Goal: Task Accomplishment & Management: Complete application form

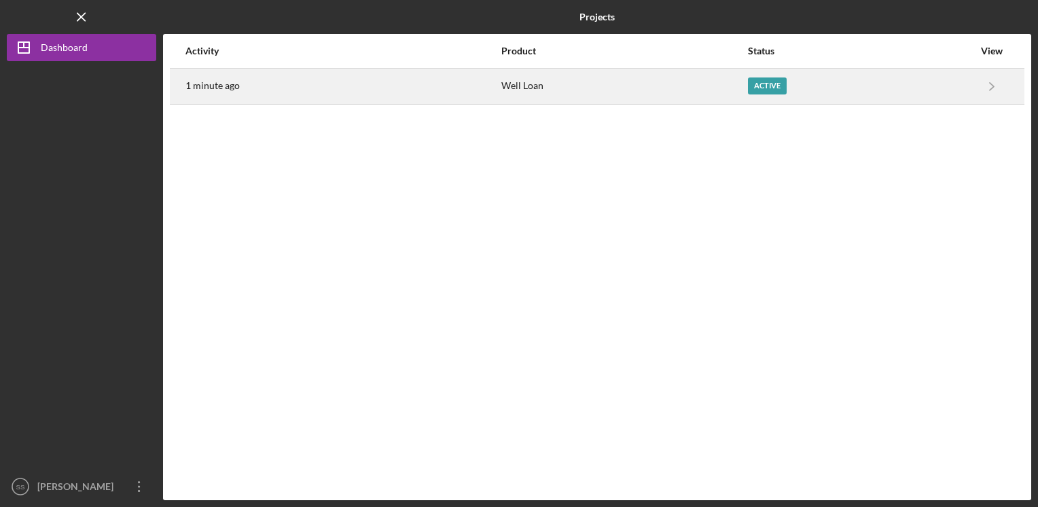
click at [766, 83] on div "Active" at bounding box center [767, 85] width 39 height 17
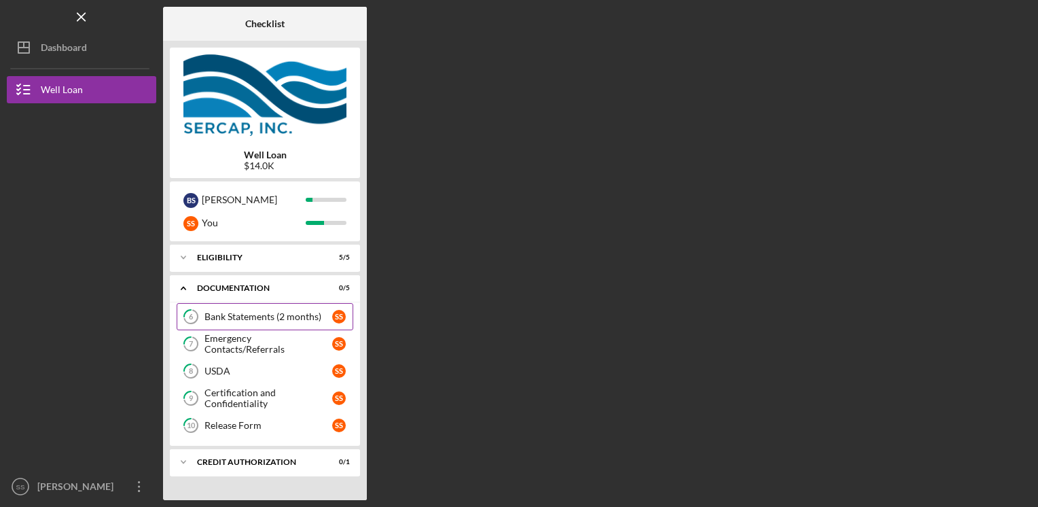
click at [281, 325] on link "6 Bank Statements (2 months) S S" at bounding box center [265, 316] width 177 height 27
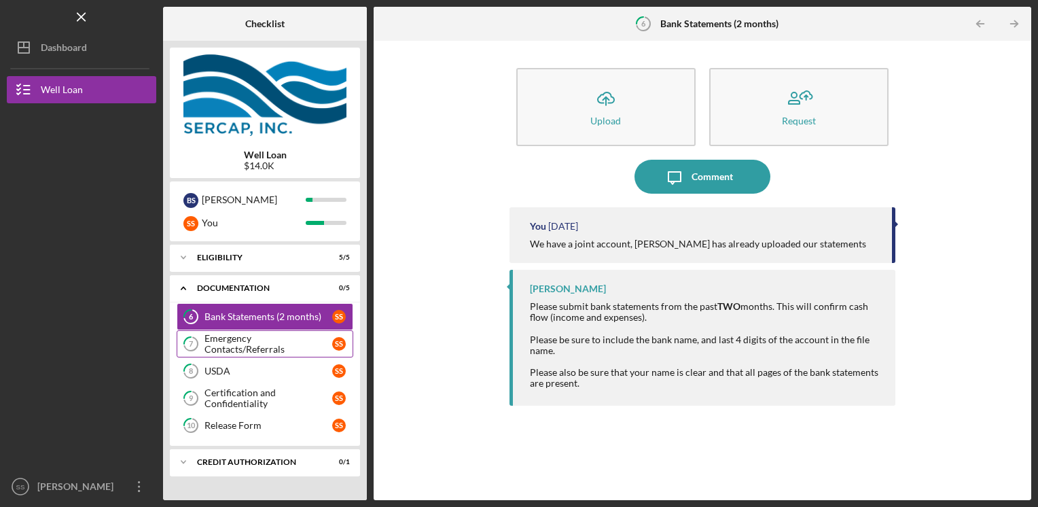
click at [276, 345] on div "Emergency Contacts/Referrals" at bounding box center [268, 344] width 128 height 22
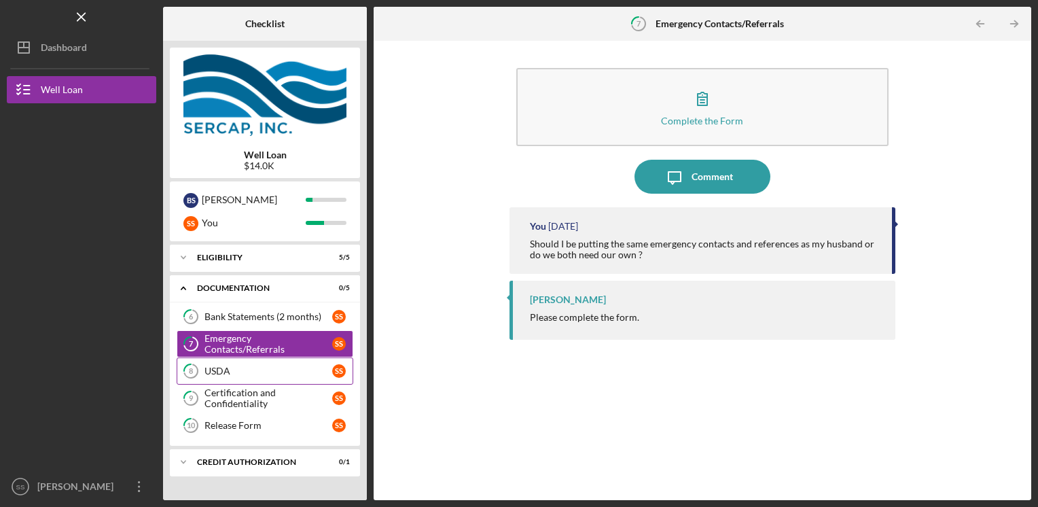
click at [266, 365] on div "USDA" at bounding box center [268, 370] width 128 height 11
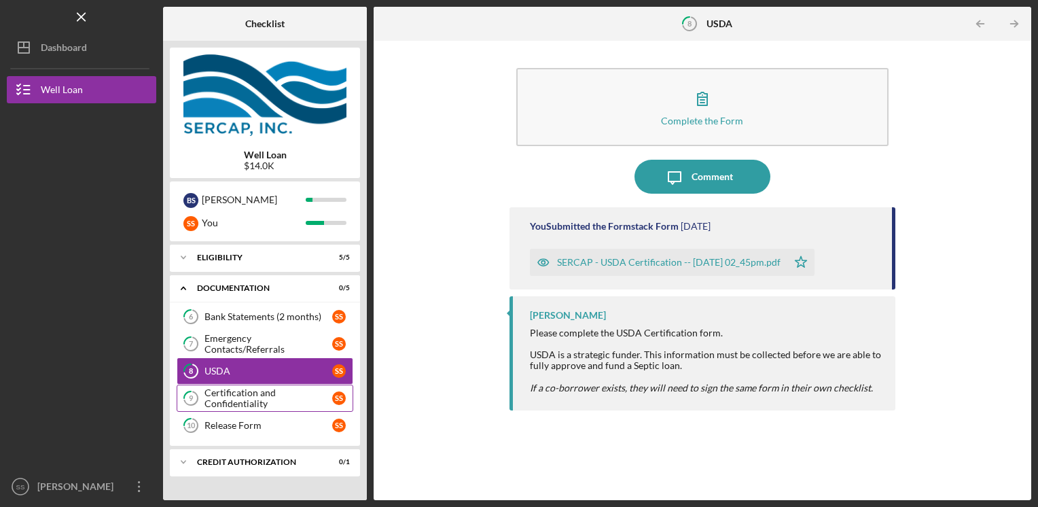
click at [254, 391] on div "Certification and Confidentiality" at bounding box center [268, 398] width 128 height 22
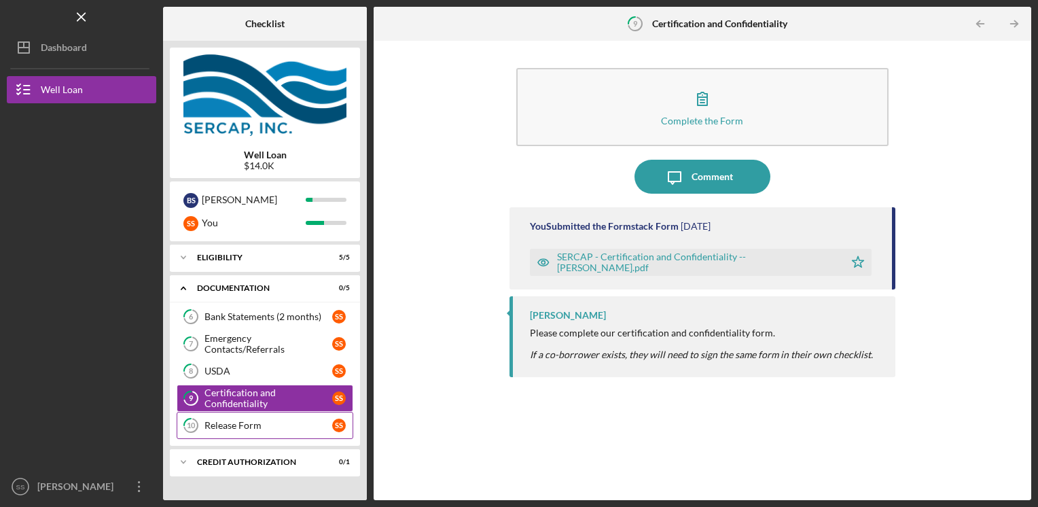
click at [251, 420] on div "Release Form" at bounding box center [268, 425] width 128 height 11
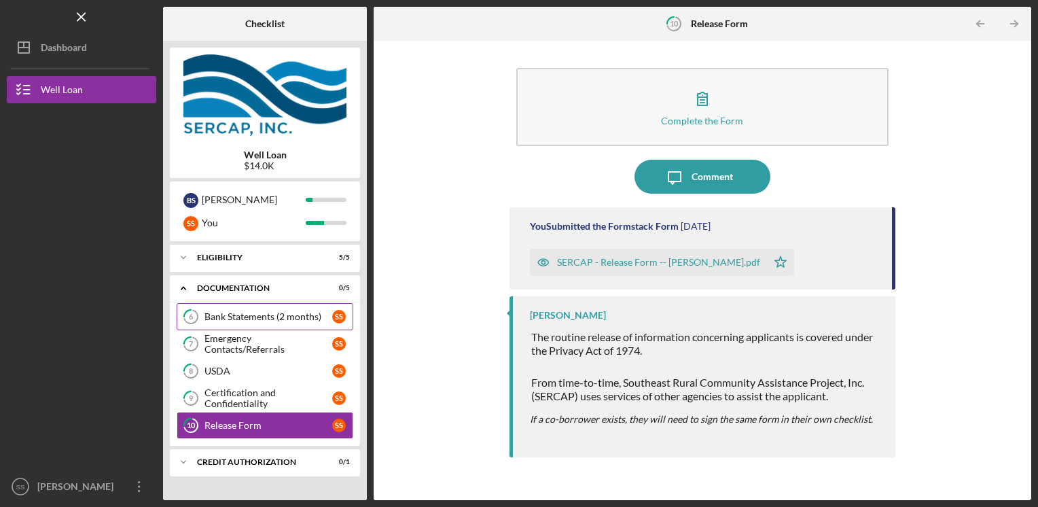
click at [253, 319] on div "Bank Statements (2 months)" at bounding box center [268, 316] width 128 height 11
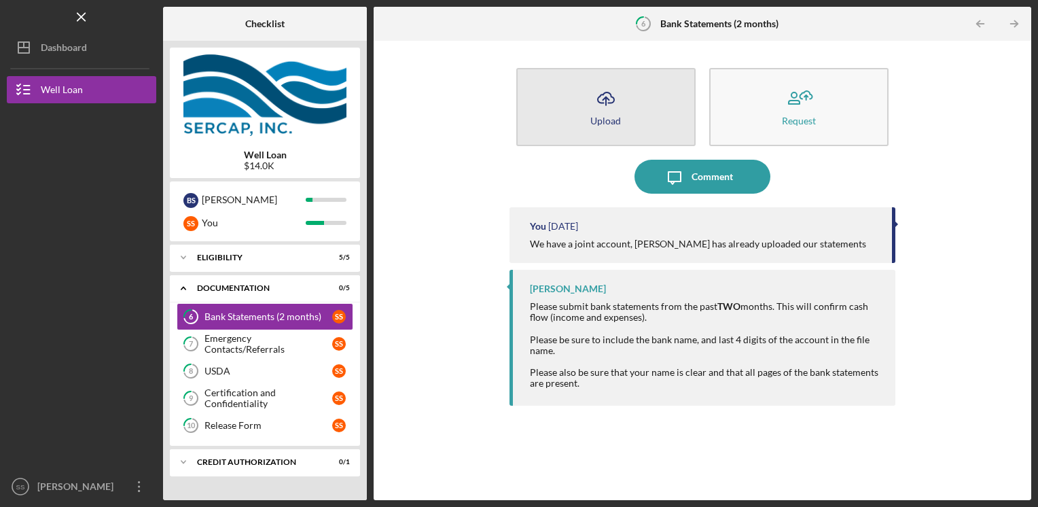
click at [603, 98] on icon "Icon/Upload" at bounding box center [606, 99] width 34 height 34
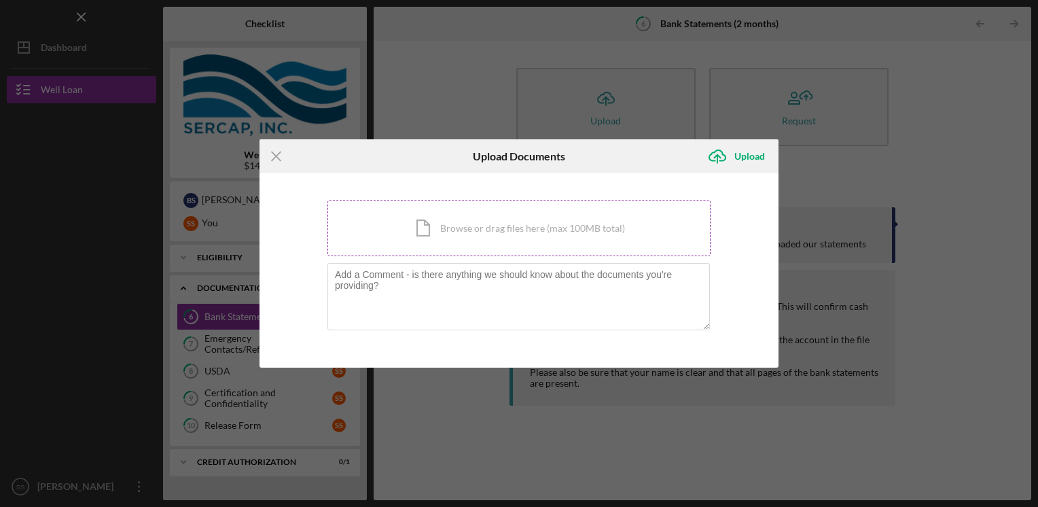
click at [429, 231] on div "Icon/Document Browse or drag files here (max 100MB total) Tap to choose files o…" at bounding box center [518, 228] width 383 height 56
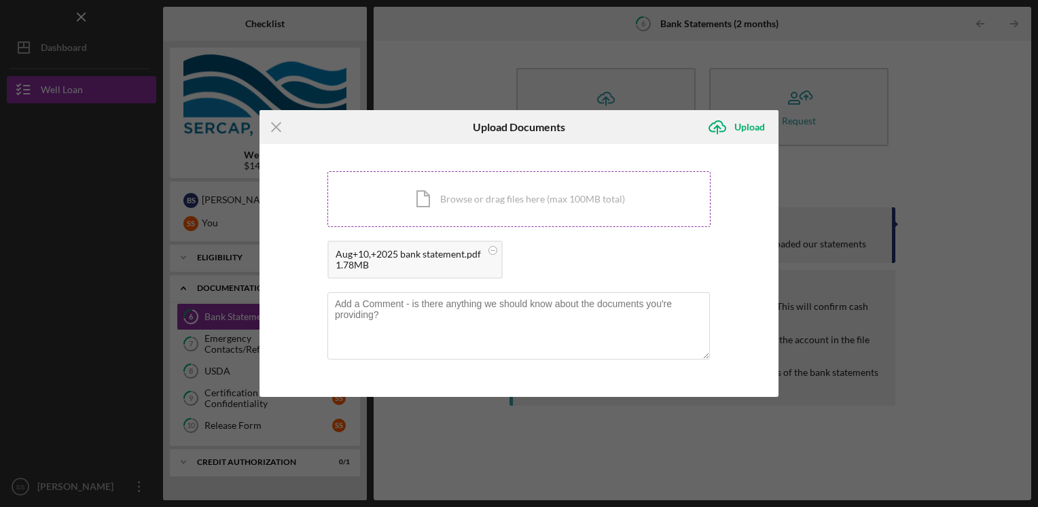
click at [479, 204] on div "Icon/Document Browse or drag files here (max 100MB total) Tap to choose files o…" at bounding box center [518, 199] width 383 height 56
click at [747, 129] on div "Upload" at bounding box center [749, 126] width 31 height 27
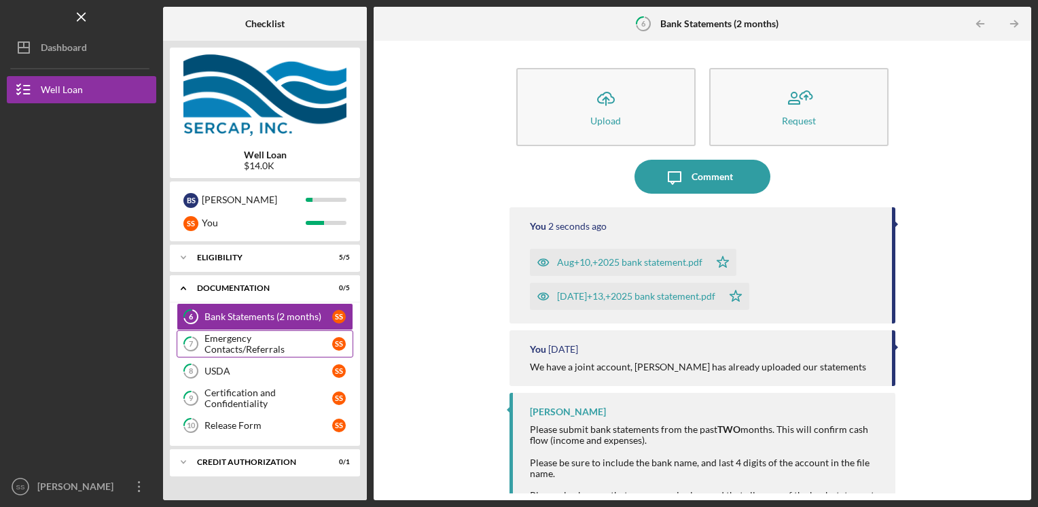
click at [263, 349] on link "7 Emergency Contacts/Referrals S S" at bounding box center [265, 343] width 177 height 27
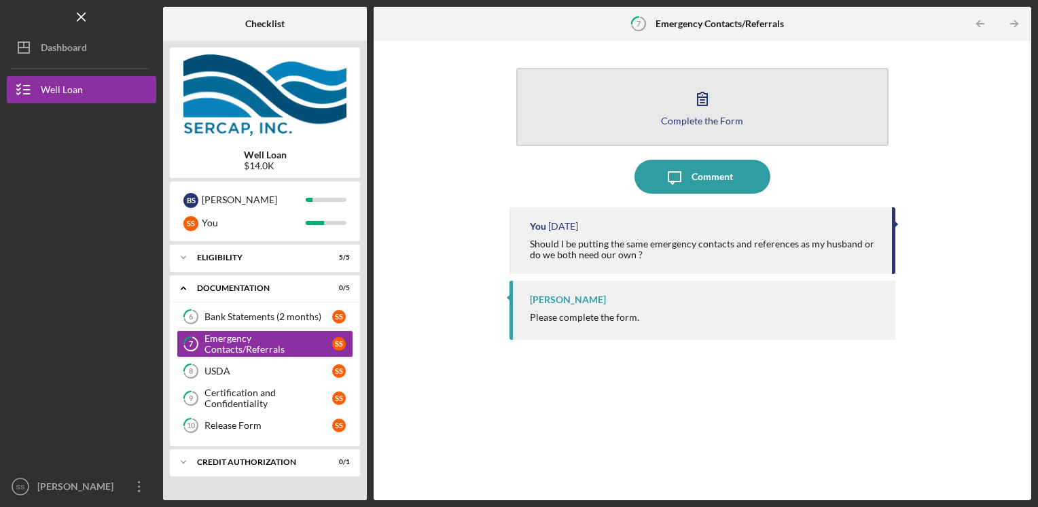
click at [673, 111] on button "Complete the Form Form" at bounding box center [702, 107] width 373 height 78
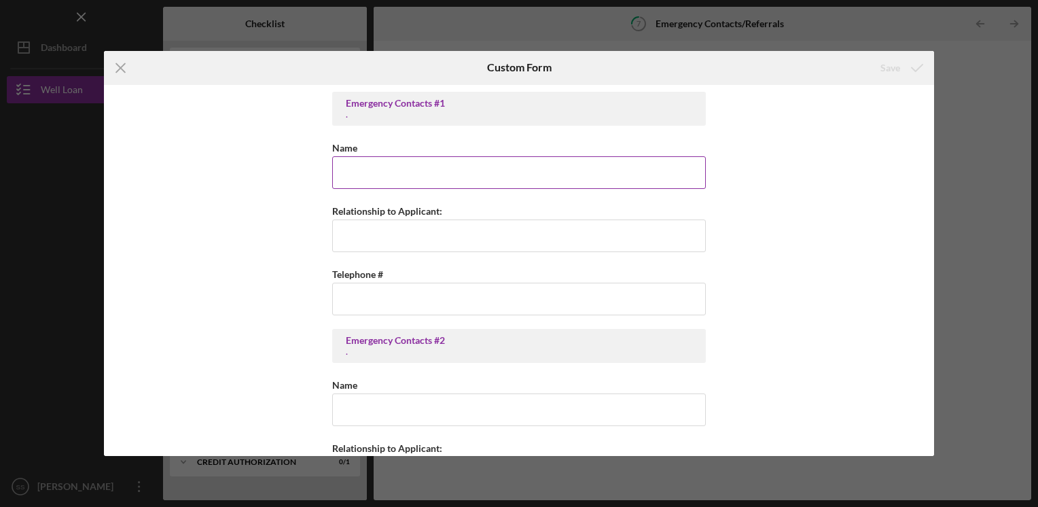
click at [361, 182] on input "Name" at bounding box center [519, 172] width 374 height 33
type input "M"
type input "[PERSON_NAME]"
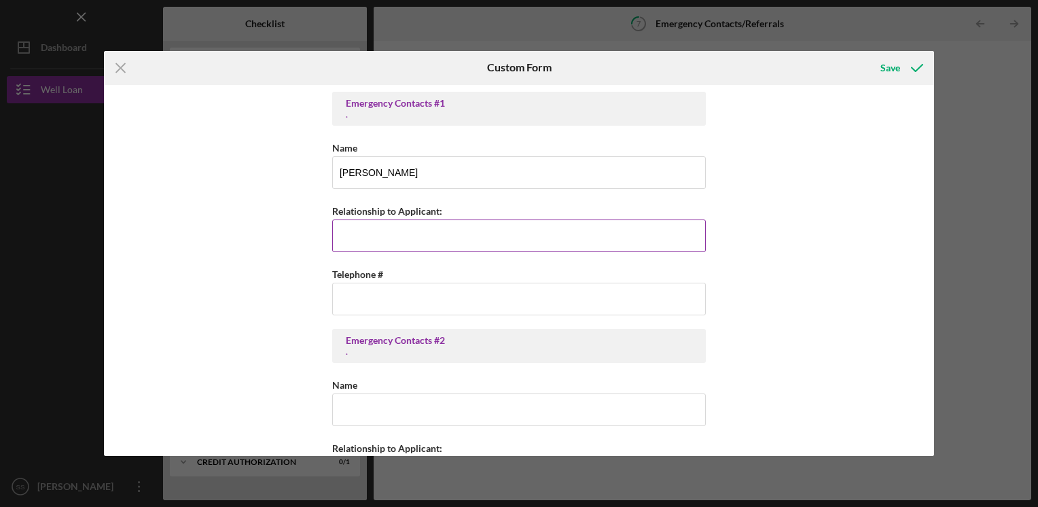
click at [355, 243] on input "Relationship to Applicant:" at bounding box center [519, 235] width 374 height 33
type input "husband"
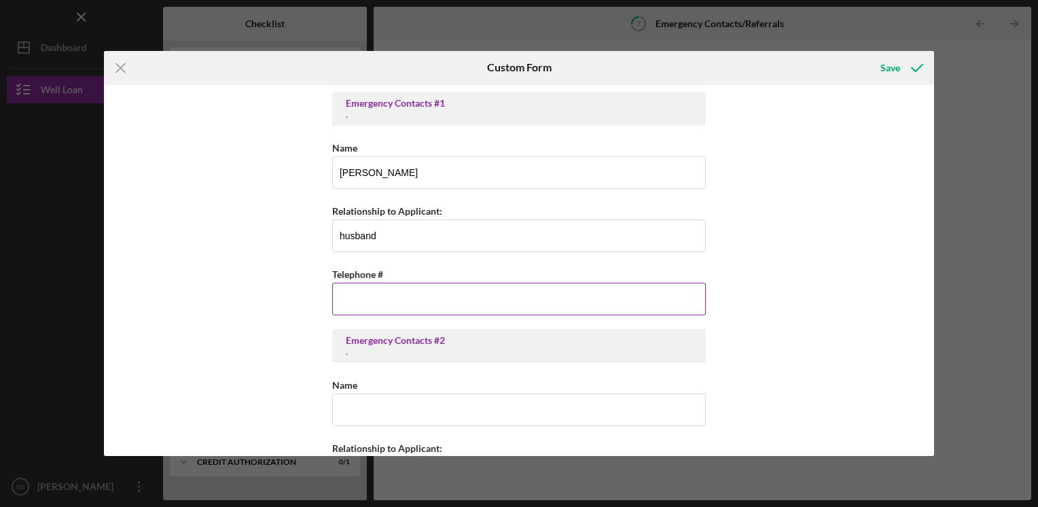
click at [341, 301] on input "Telephone #" at bounding box center [519, 299] width 374 height 33
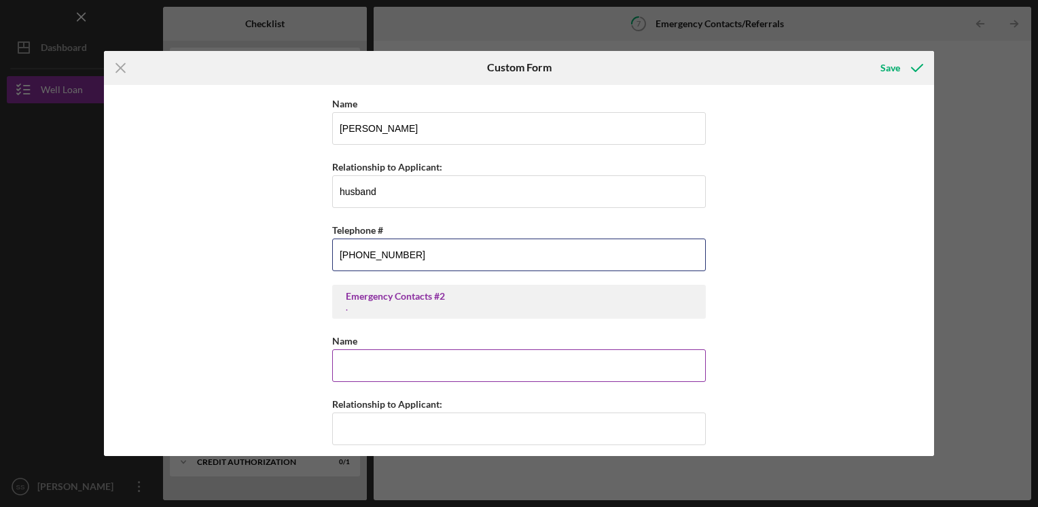
scroll to position [68, 0]
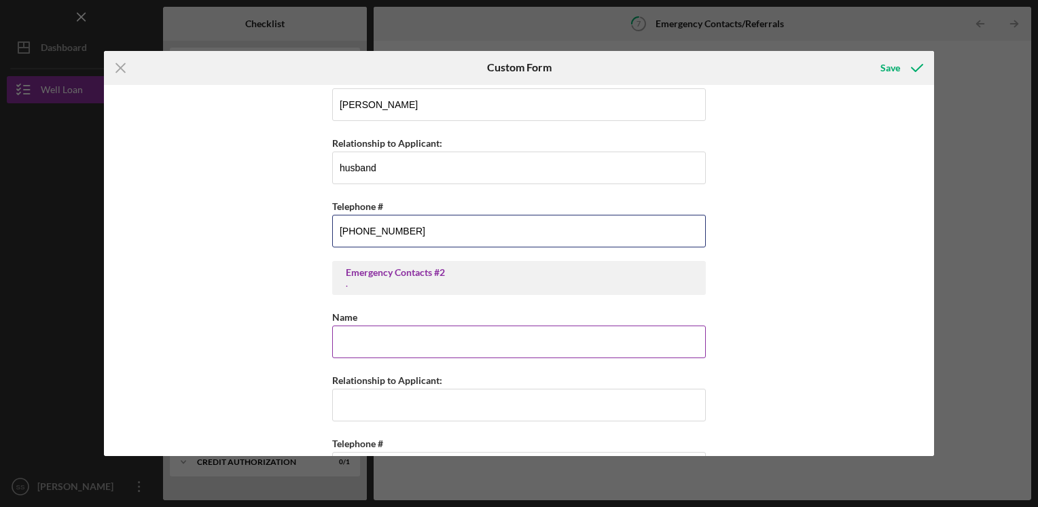
type input "[PHONE_NUMBER]"
click at [342, 345] on input "Name" at bounding box center [519, 341] width 374 height 33
type input "[PERSON_NAME]"
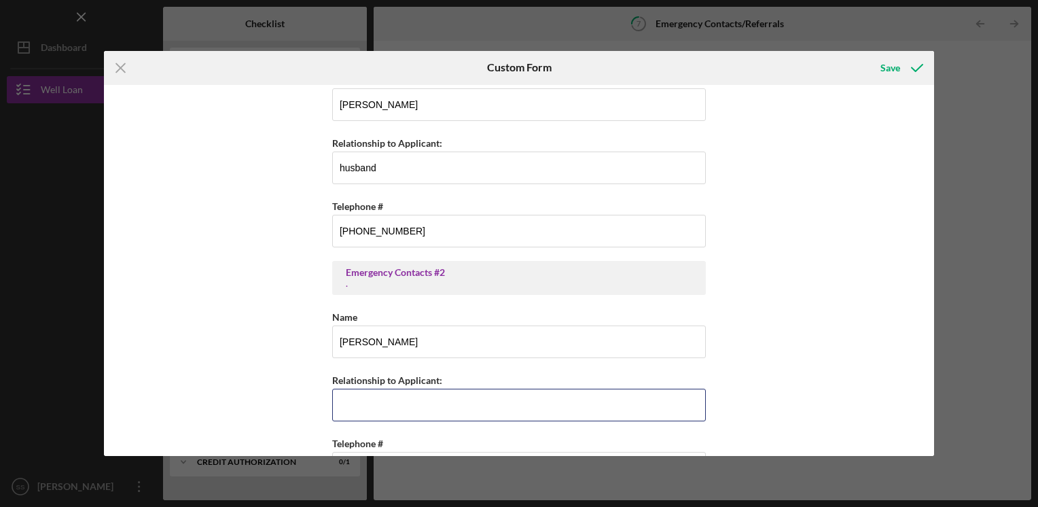
type input "sister in law"
type input "[PHONE_NUMBER]"
type input "[PERSON_NAME]/[PERSON_NAME]"
type input "friends/customer"
type input "[EMAIL_ADDRESS][DOMAIN_NAME]"
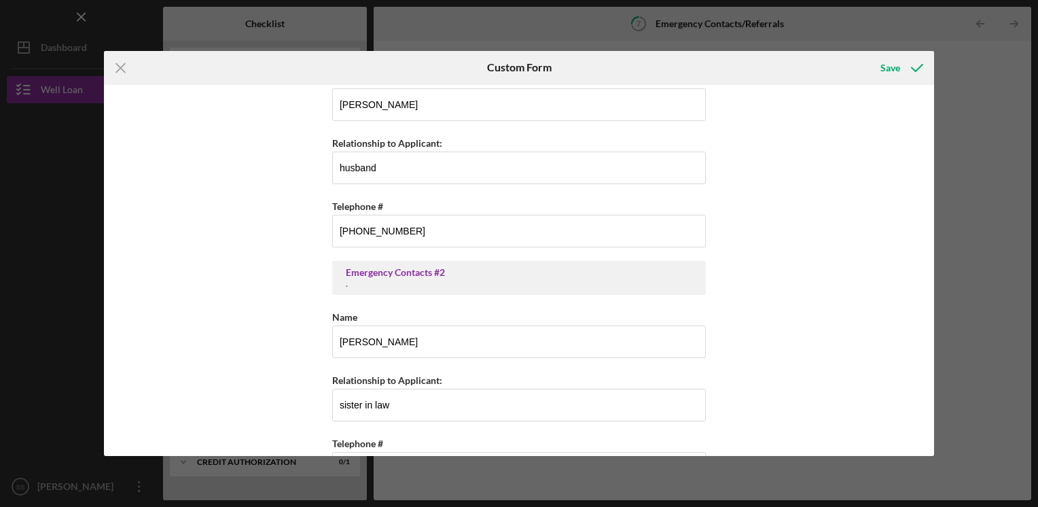
type input "[PHONE_NUMBER]"
type input "[PERSON_NAME]"
type input "customer"
type input "[EMAIL_ADDRESS][DOMAIN_NAME]"
type input "[PHONE_NUMBER]"
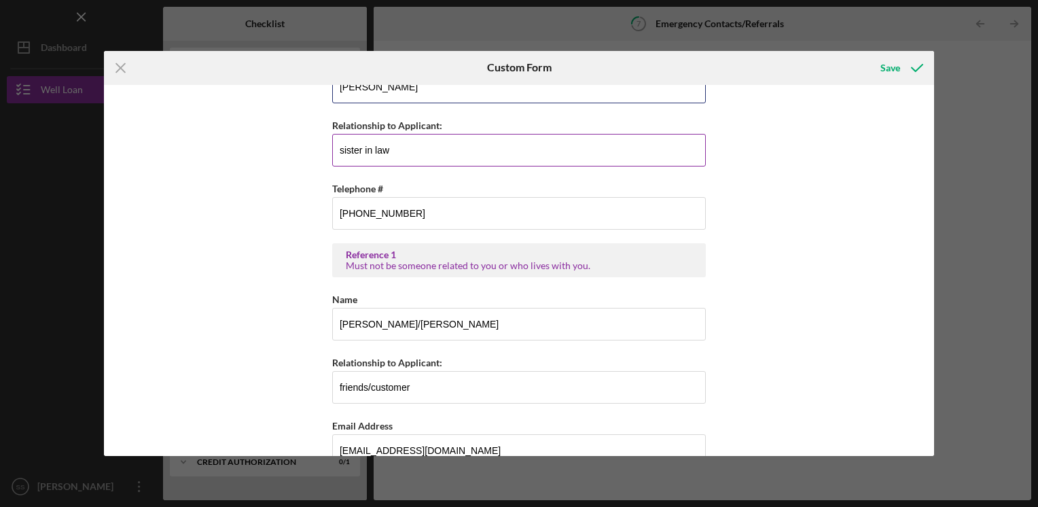
scroll to position [340, 0]
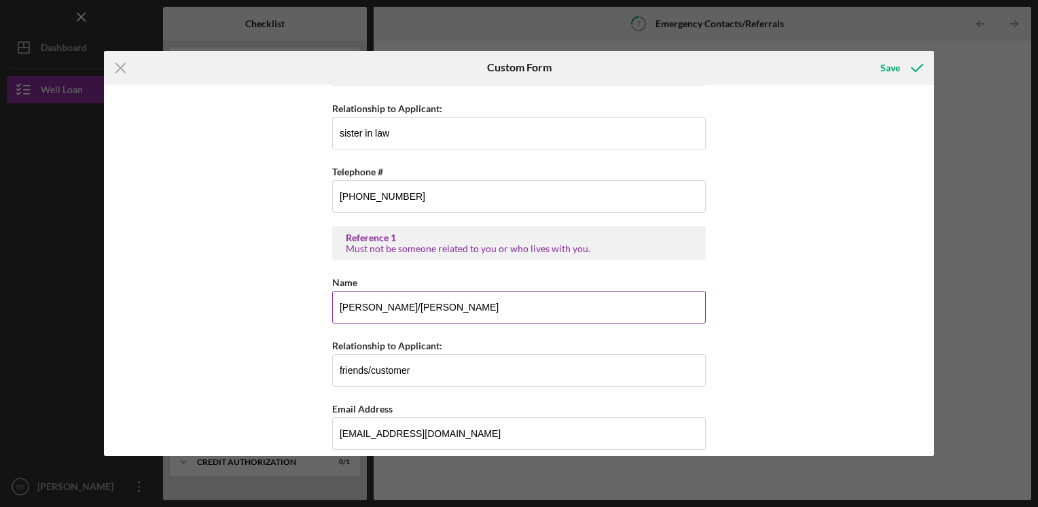
click at [443, 307] on input "[PERSON_NAME]/[PERSON_NAME]" at bounding box center [519, 307] width 374 height 33
type input "J"
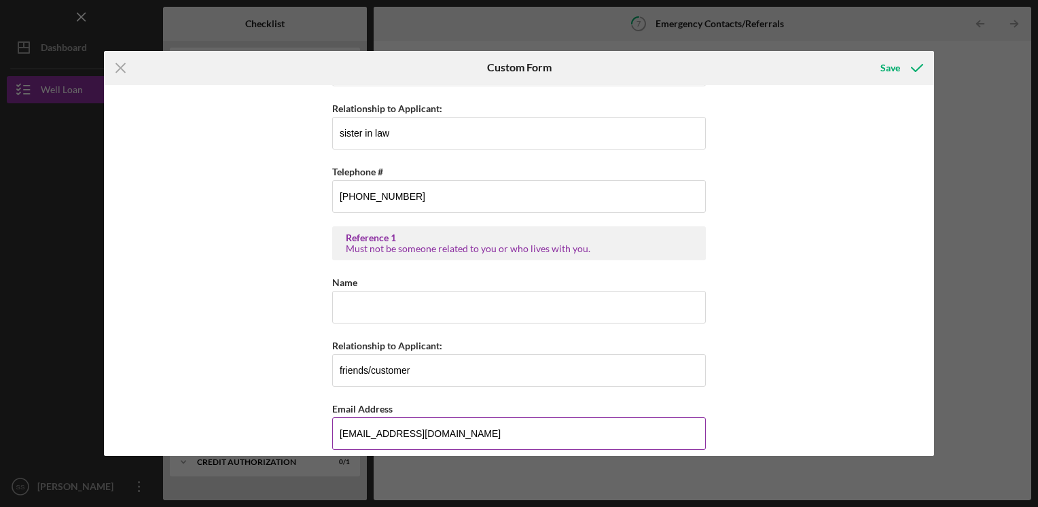
click at [474, 439] on input "[EMAIL_ADDRESS][DOMAIN_NAME]" at bounding box center [519, 433] width 374 height 33
type input "m"
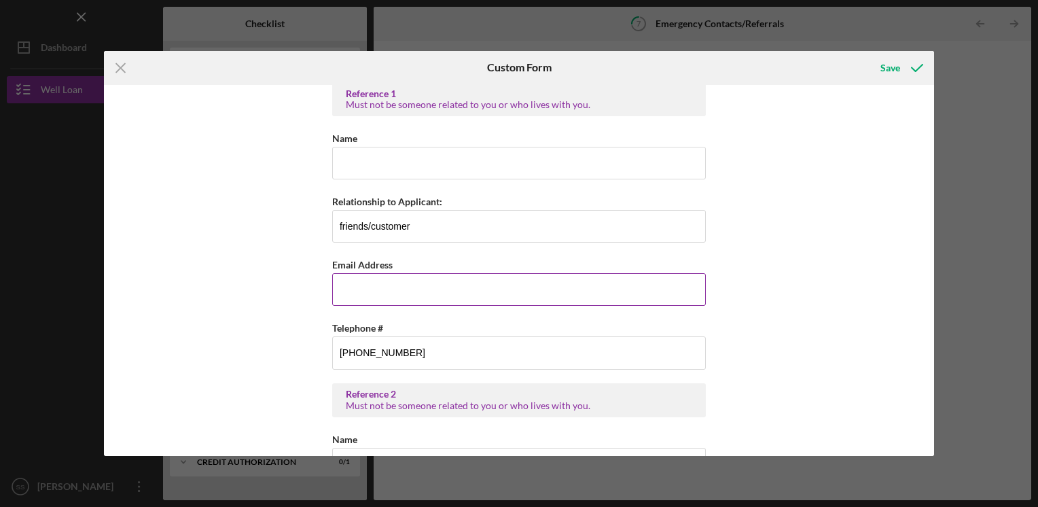
scroll to position [543, 0]
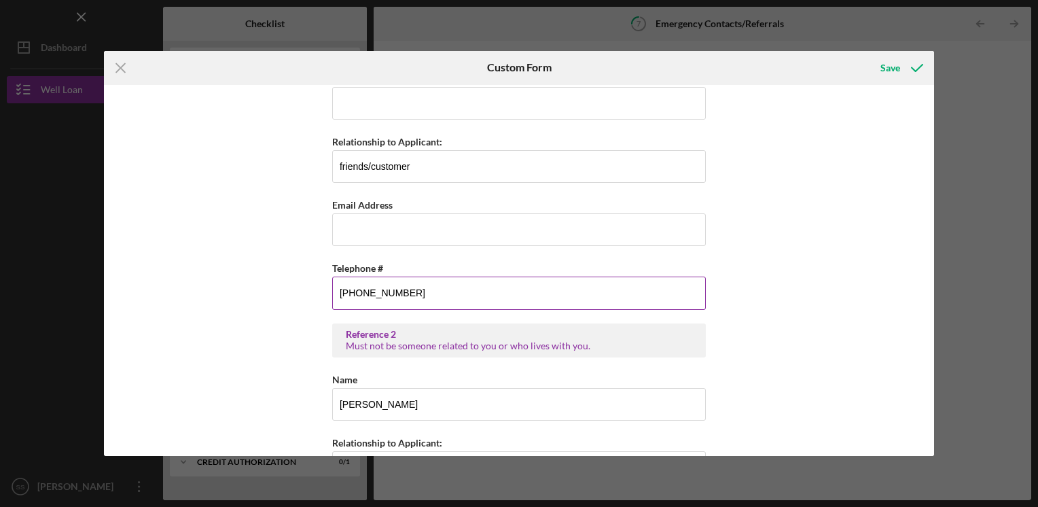
click at [432, 295] on input "[PHONE_NUMBER]" at bounding box center [519, 292] width 374 height 33
type input "(###) ###-####"
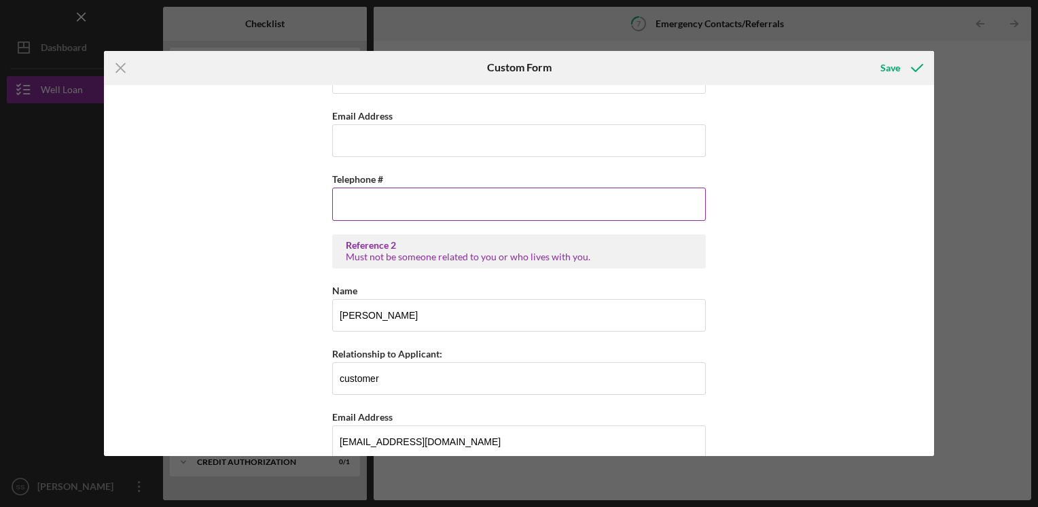
scroll to position [679, 0]
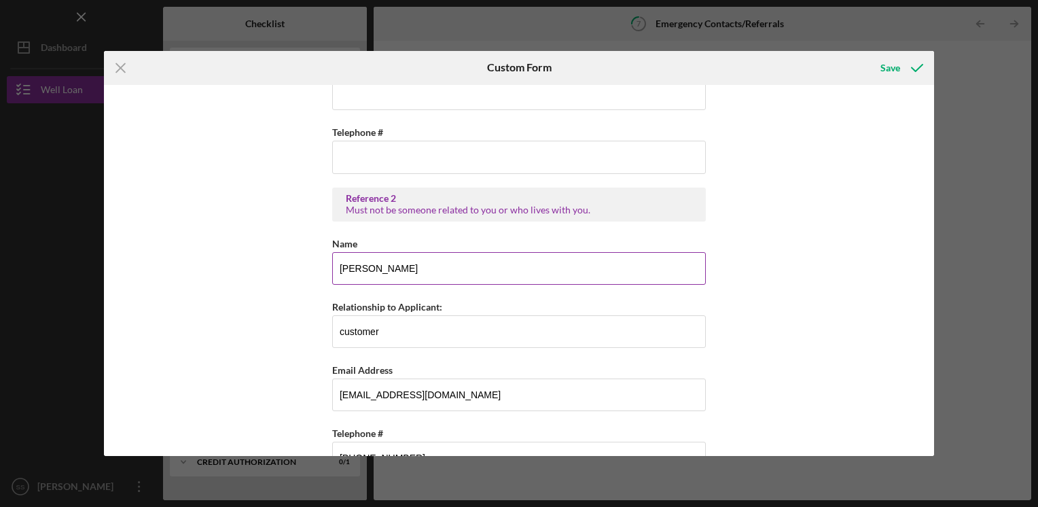
click at [421, 268] on input "[PERSON_NAME]" at bounding box center [519, 268] width 374 height 33
type input "K"
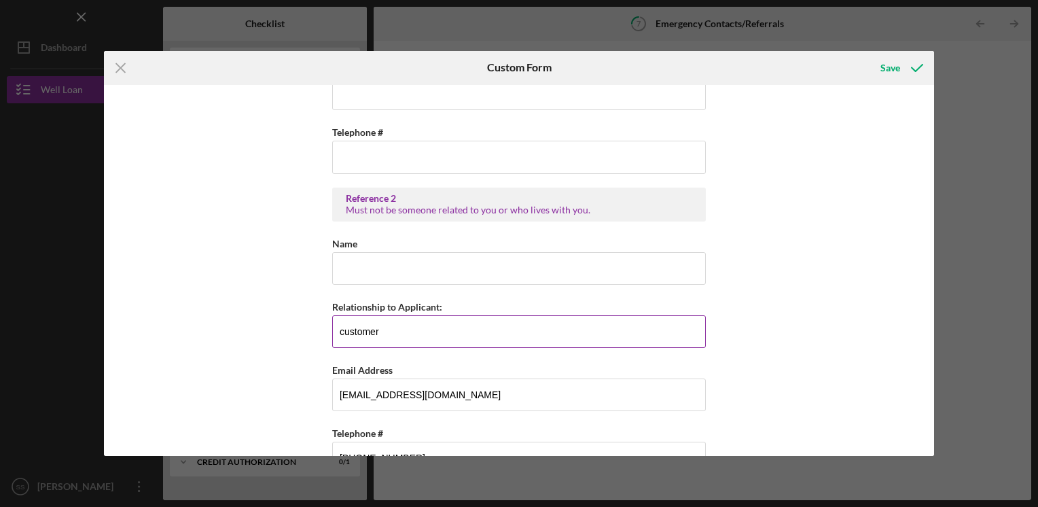
click at [389, 329] on input "customer" at bounding box center [519, 331] width 374 height 33
type input "c"
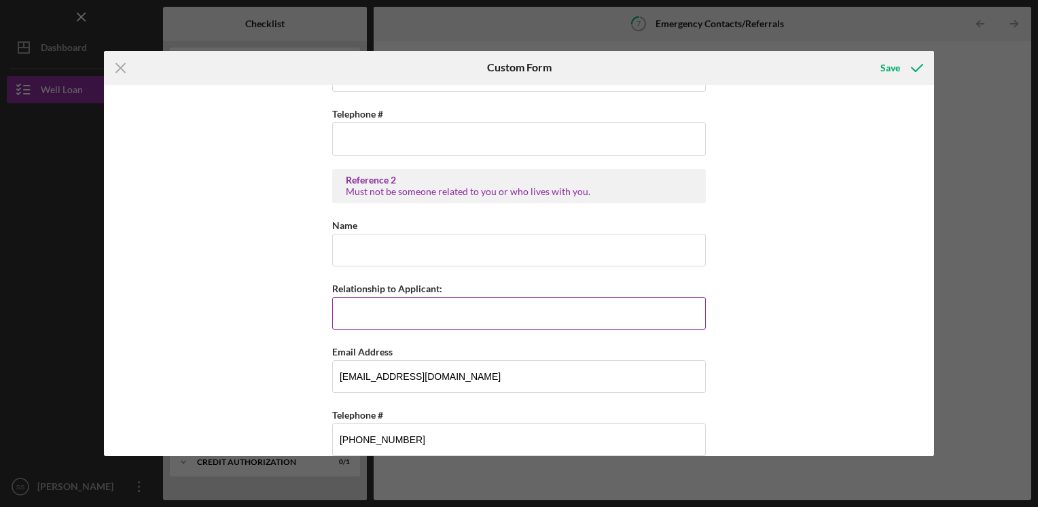
scroll to position [713, 0]
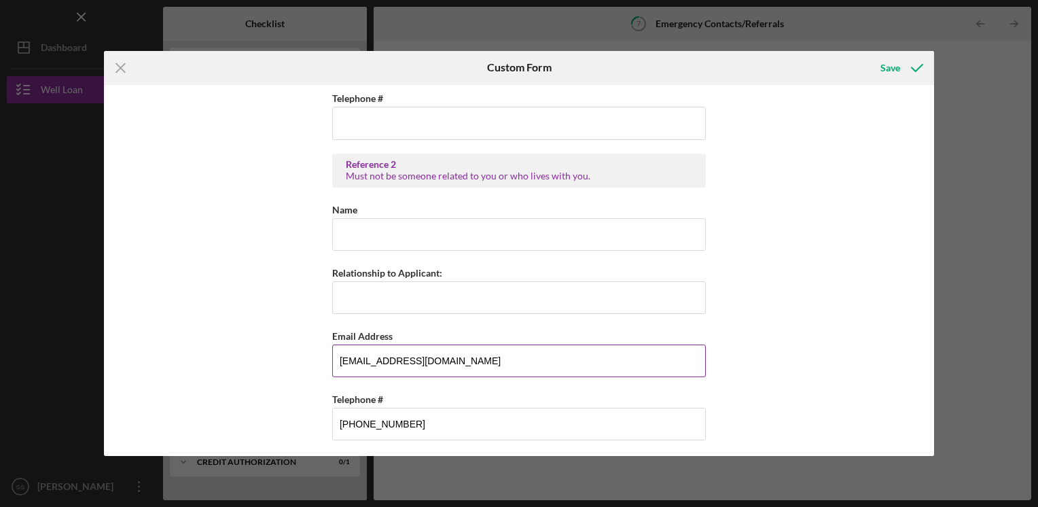
click at [463, 357] on input "[EMAIL_ADDRESS][DOMAIN_NAME]" at bounding box center [519, 360] width 374 height 33
type input "k"
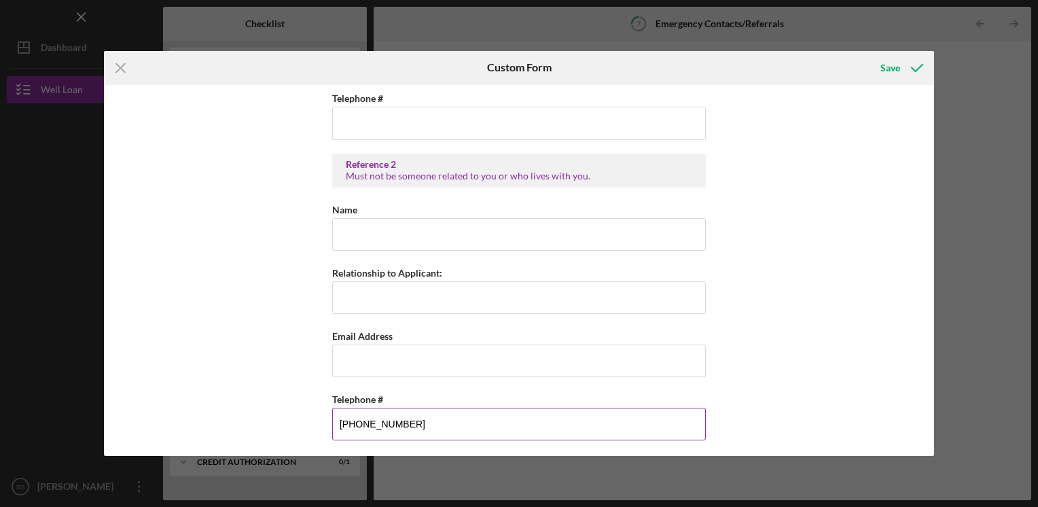
click at [412, 419] on input "[PHONE_NUMBER]" at bounding box center [519, 424] width 374 height 33
type input "(###) ###-####"
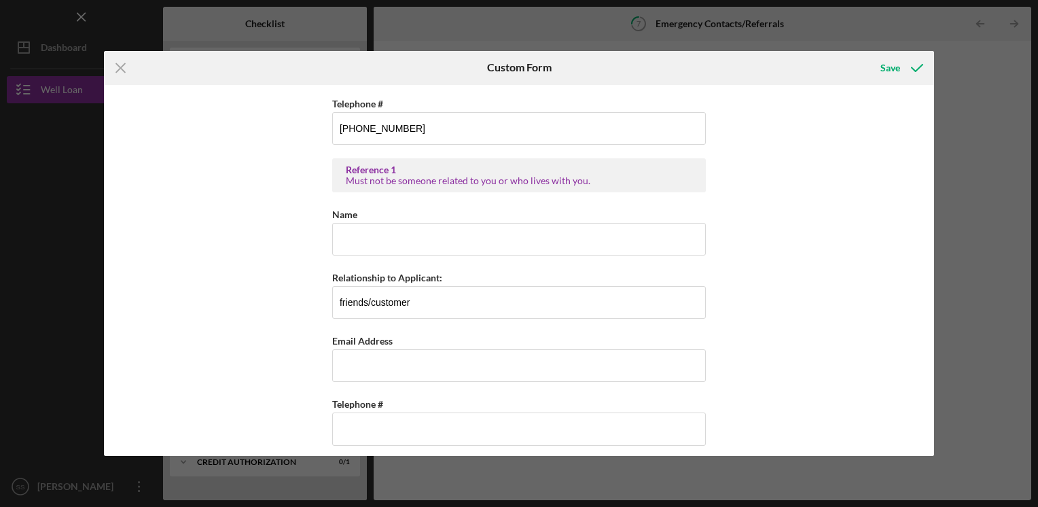
scroll to position [374, 0]
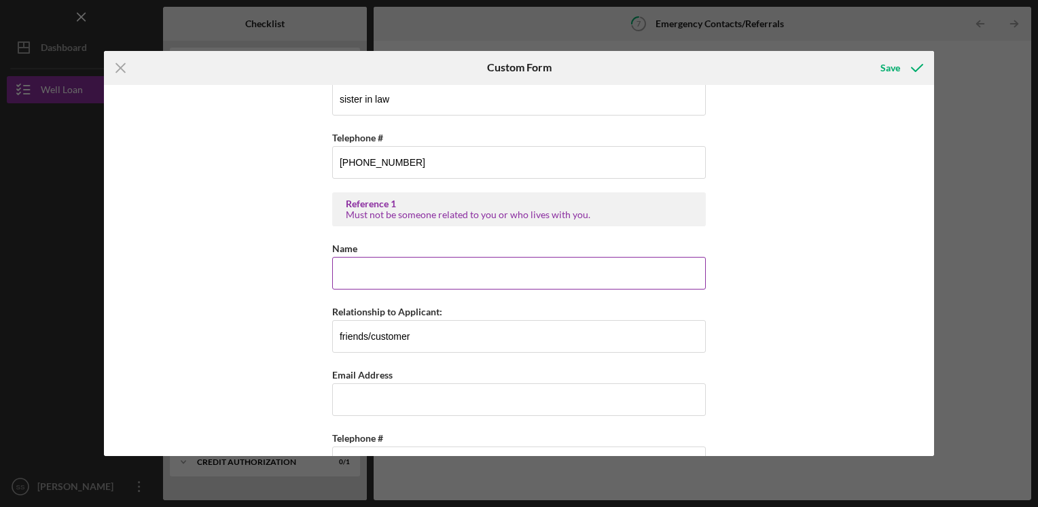
click at [359, 275] on input "Name" at bounding box center [519, 273] width 374 height 33
type input "[PERSON_NAME]"
click at [365, 336] on input "friends/customer" at bounding box center [519, 336] width 374 height 33
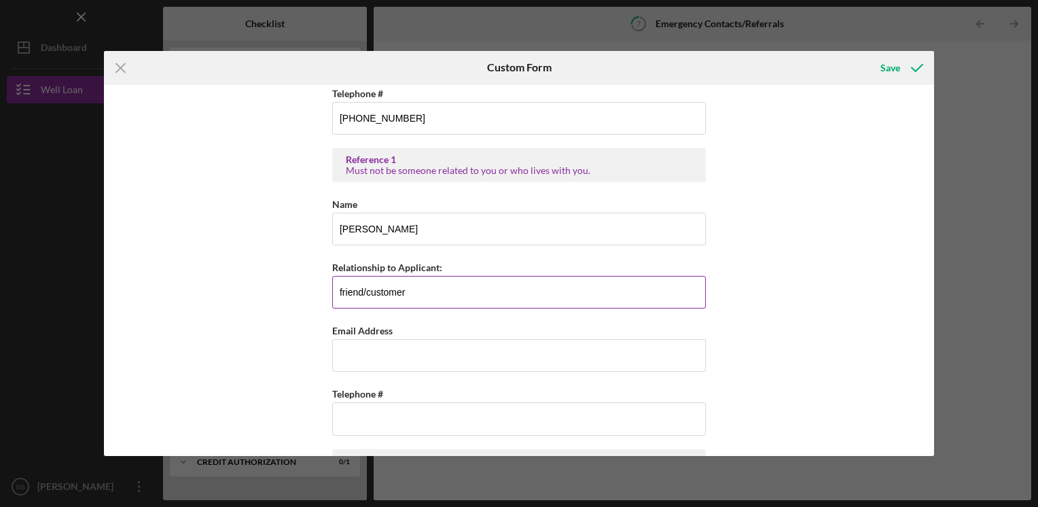
scroll to position [442, 0]
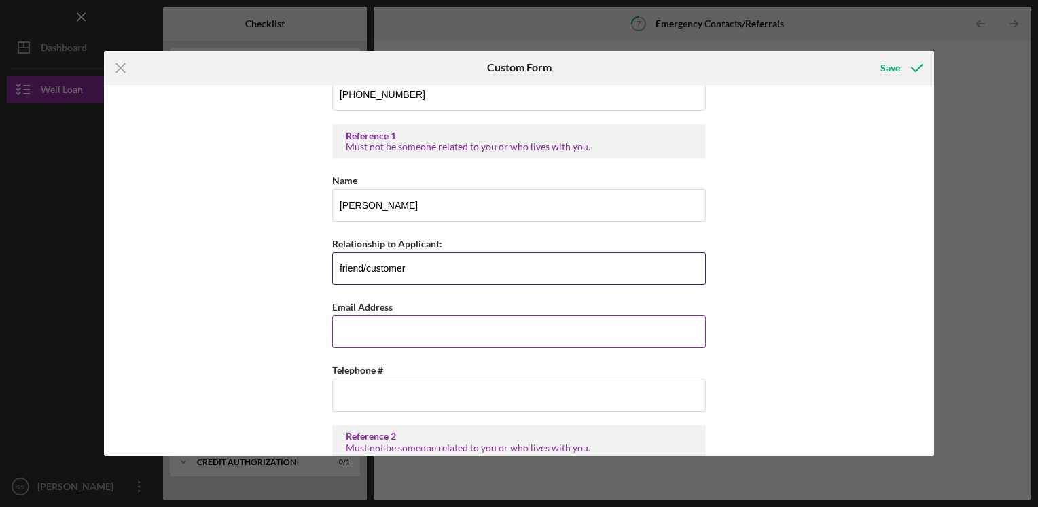
type input "friend/customer"
click at [359, 338] on input "Email Address" at bounding box center [519, 331] width 374 height 33
type input "d"
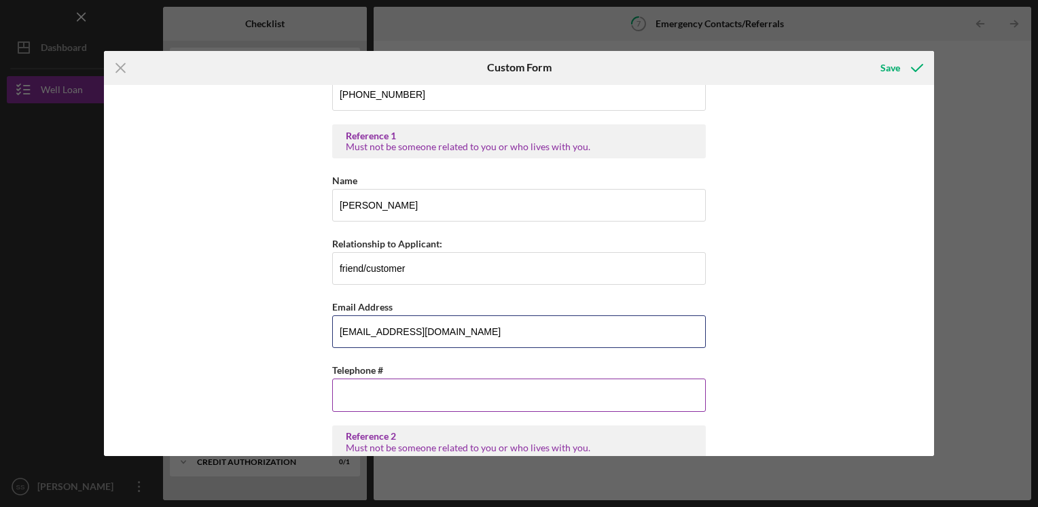
type input "[EMAIL_ADDRESS][DOMAIN_NAME]"
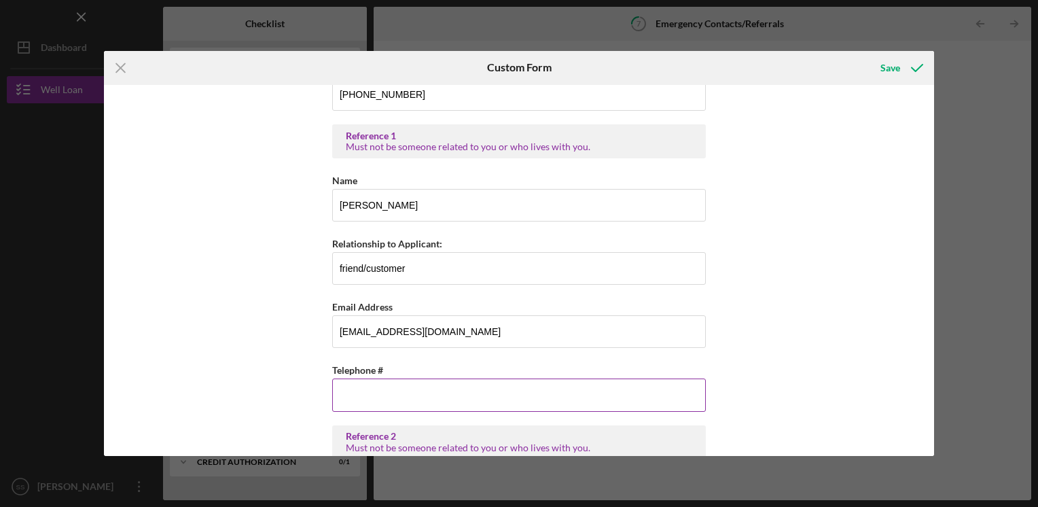
click at [342, 405] on input "Telephone #" at bounding box center [519, 394] width 374 height 33
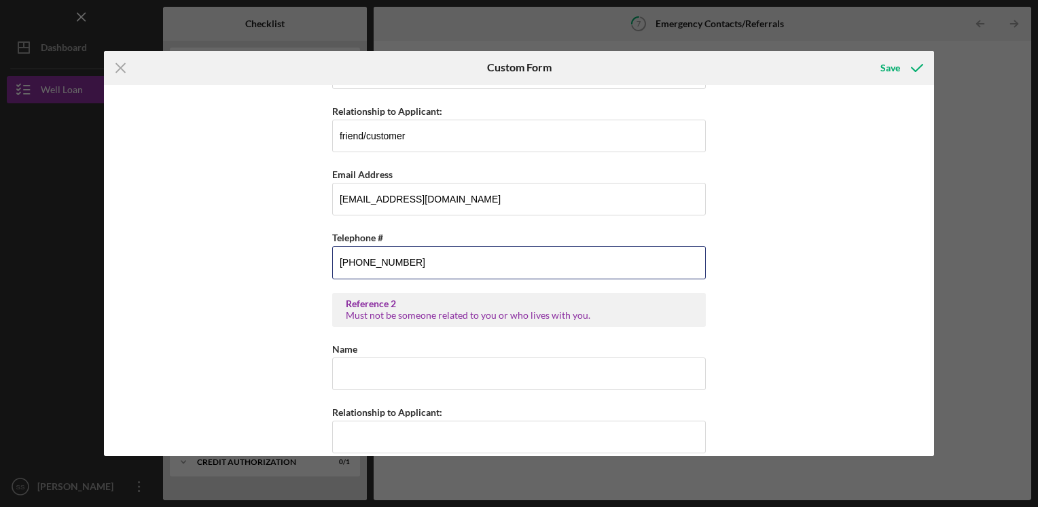
scroll to position [577, 0]
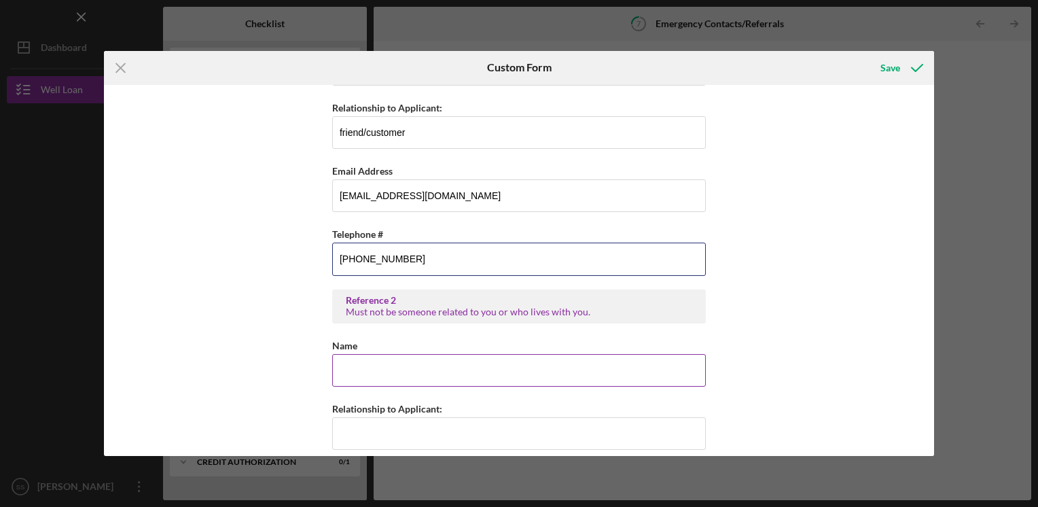
type input "[PHONE_NUMBER]"
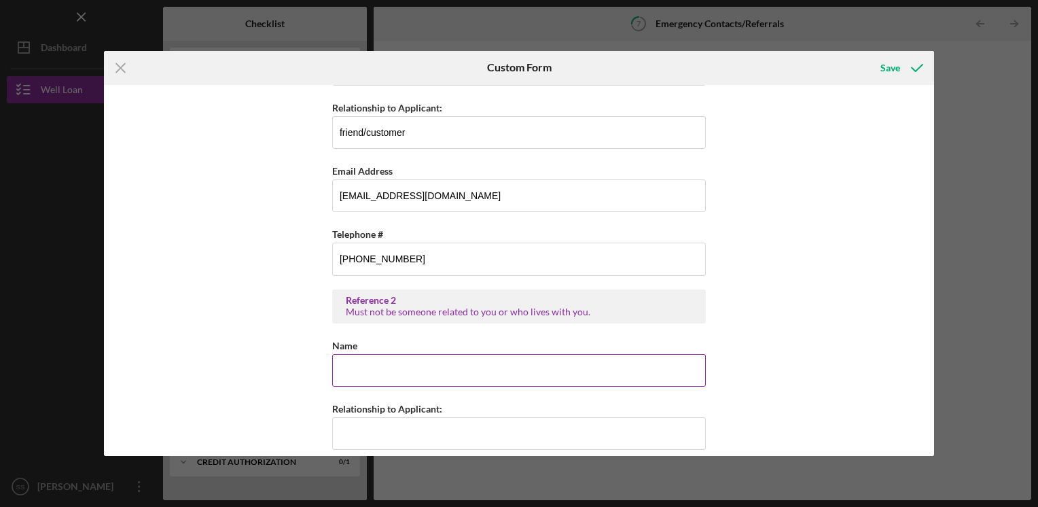
click at [348, 370] on input "Name" at bounding box center [519, 370] width 374 height 33
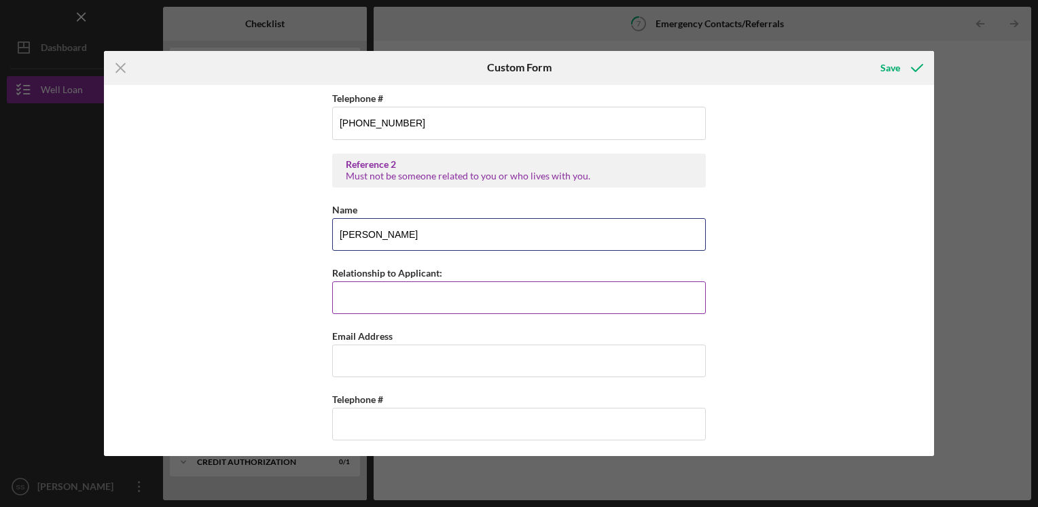
type input "[PERSON_NAME]"
click at [346, 306] on input "Relationship to Applicant:" at bounding box center [519, 297] width 374 height 33
type input "friend"
click at [342, 361] on input "Email Address" at bounding box center [519, 360] width 374 height 33
drag, startPoint x: 817, startPoint y: 259, endPoint x: 461, endPoint y: 298, distance: 357.4
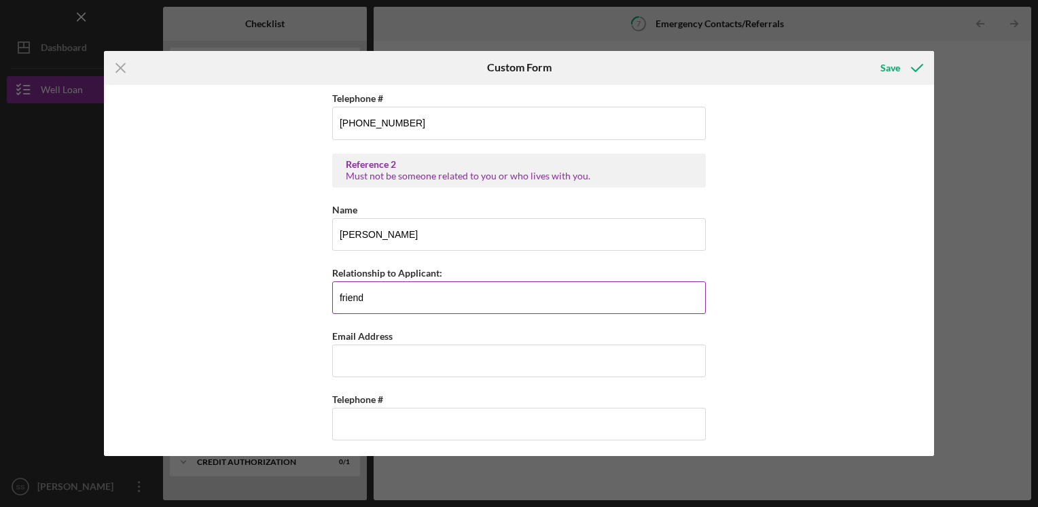
click at [815, 258] on div "Emergency Contacts #1 . Name [PERSON_NAME] Relationship to Applicant: husband T…" at bounding box center [519, 271] width 830 height 372
click at [343, 359] on input "Email Address" at bounding box center [519, 360] width 374 height 33
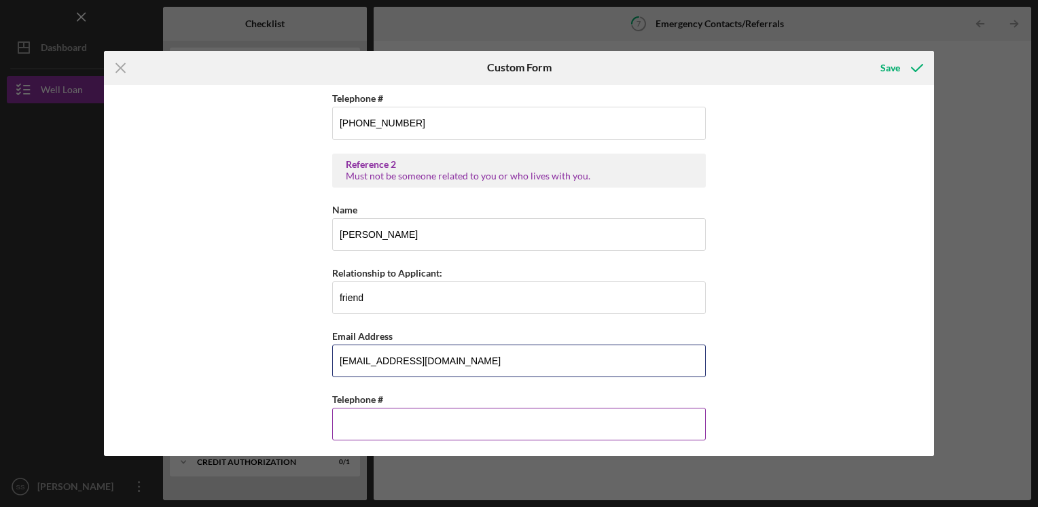
type input "[EMAIL_ADDRESS][DOMAIN_NAME]"
click at [341, 419] on input "Telephone #" at bounding box center [519, 424] width 374 height 33
type input "[PHONE_NUMBER]"
click at [786, 300] on div "Emergency Contacts #1 . Name [PERSON_NAME] Relationship to Applicant: husband T…" at bounding box center [519, 271] width 830 height 372
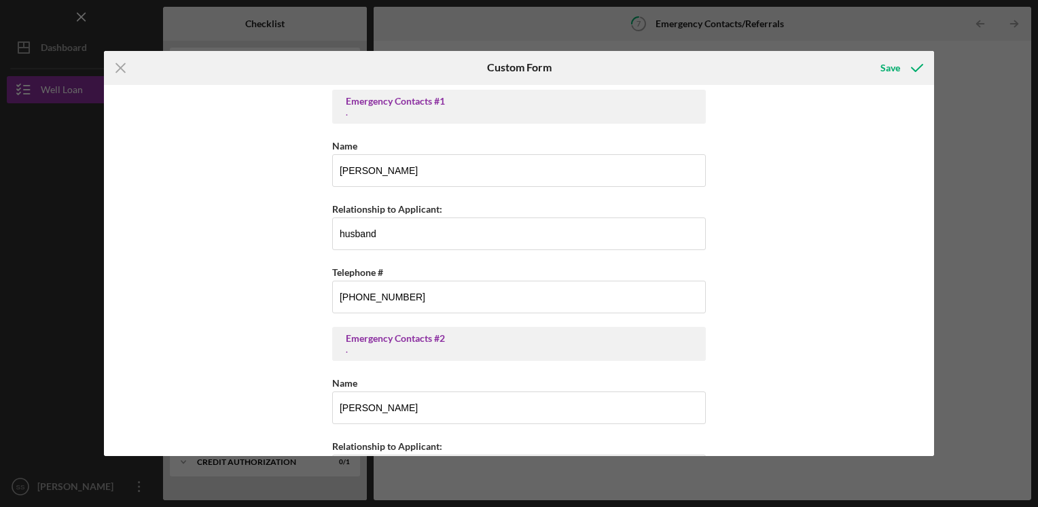
scroll to position [0, 0]
click at [891, 61] on div "Save" at bounding box center [890, 67] width 20 height 27
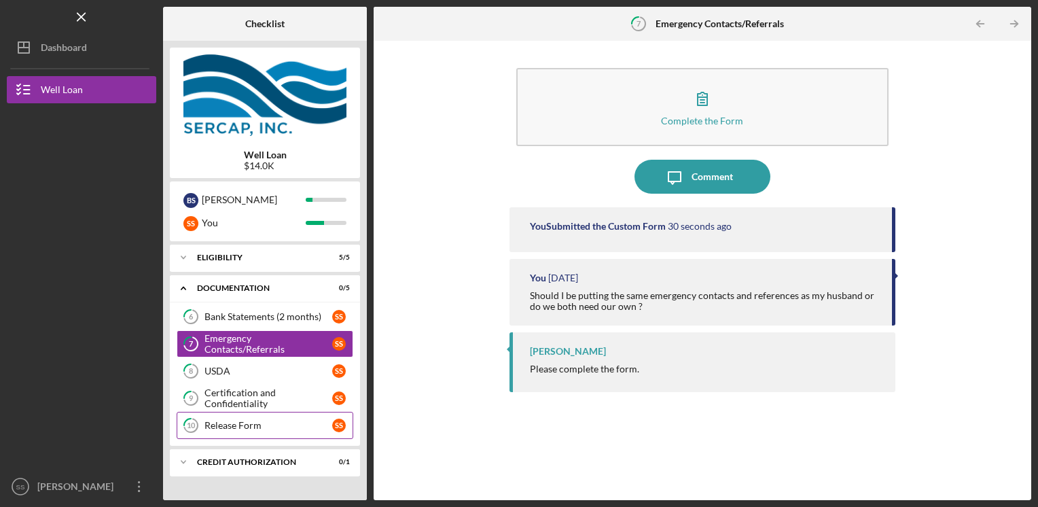
click at [294, 428] on div "Release Form" at bounding box center [268, 425] width 128 height 11
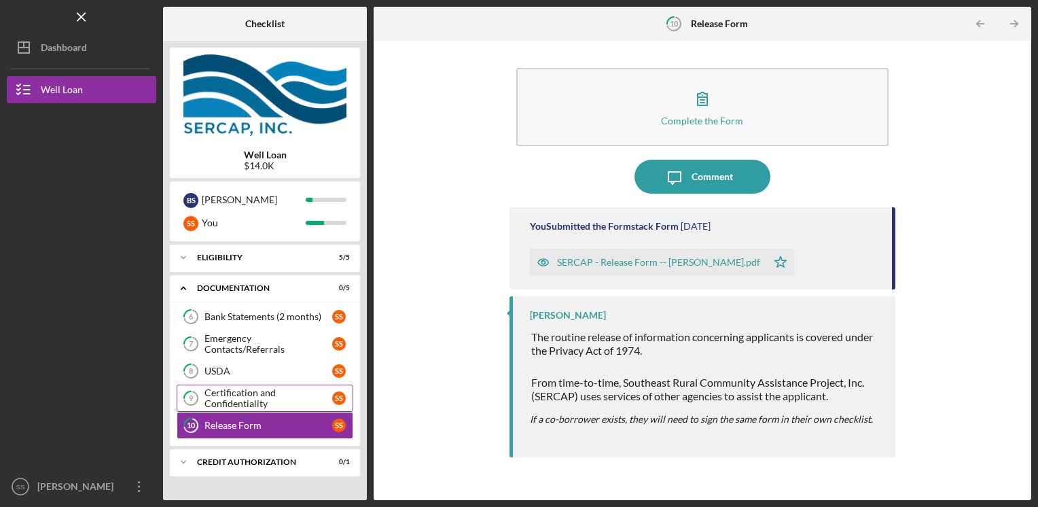
click at [306, 396] on div "Certification and Confidentiality" at bounding box center [268, 398] width 128 height 22
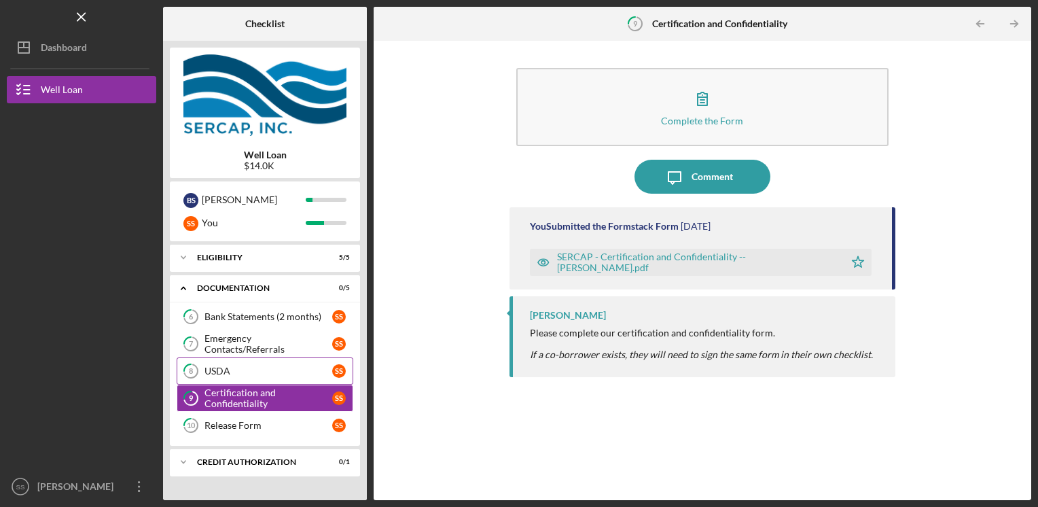
click at [304, 368] on div "USDA" at bounding box center [268, 370] width 128 height 11
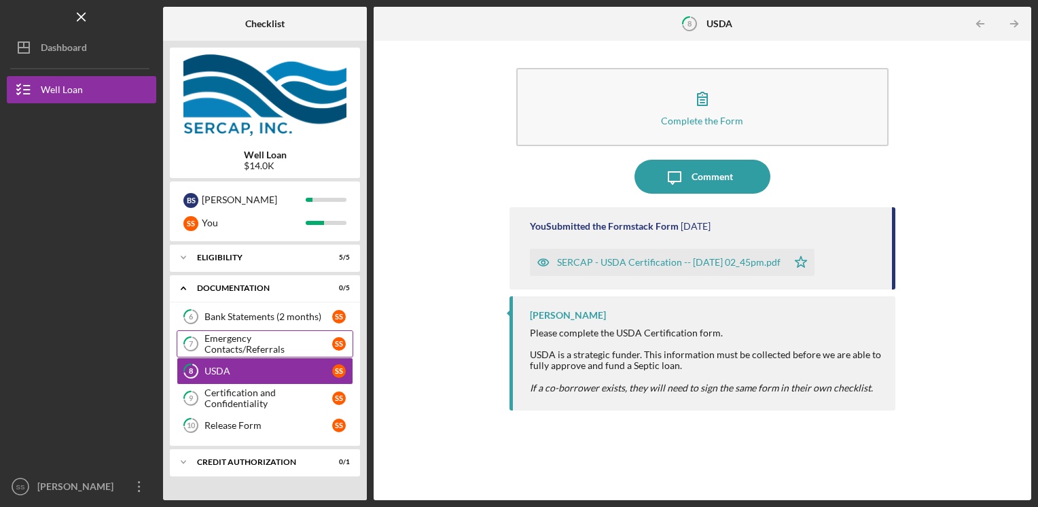
click at [304, 343] on div "Emergency Contacts/Referrals" at bounding box center [268, 344] width 128 height 22
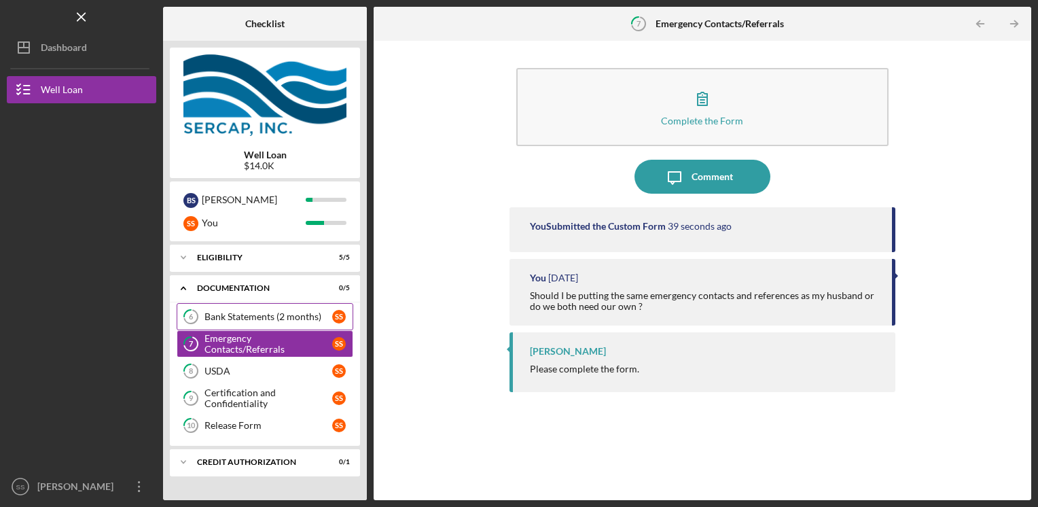
click at [311, 315] on div "Bank Statements (2 months)" at bounding box center [268, 316] width 128 height 11
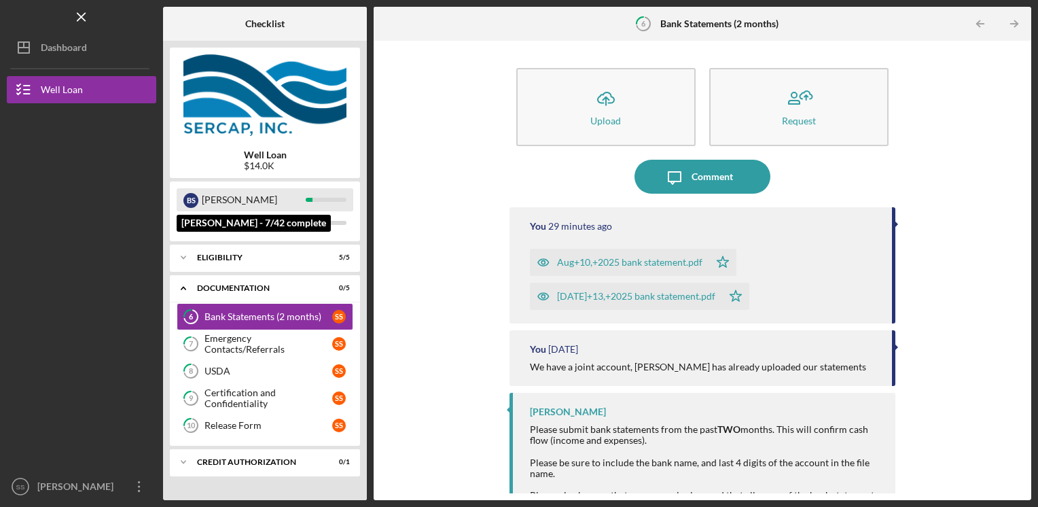
click at [247, 190] on div "[PERSON_NAME]" at bounding box center [254, 199] width 104 height 23
click at [191, 197] on div "B S" at bounding box center [190, 200] width 15 height 15
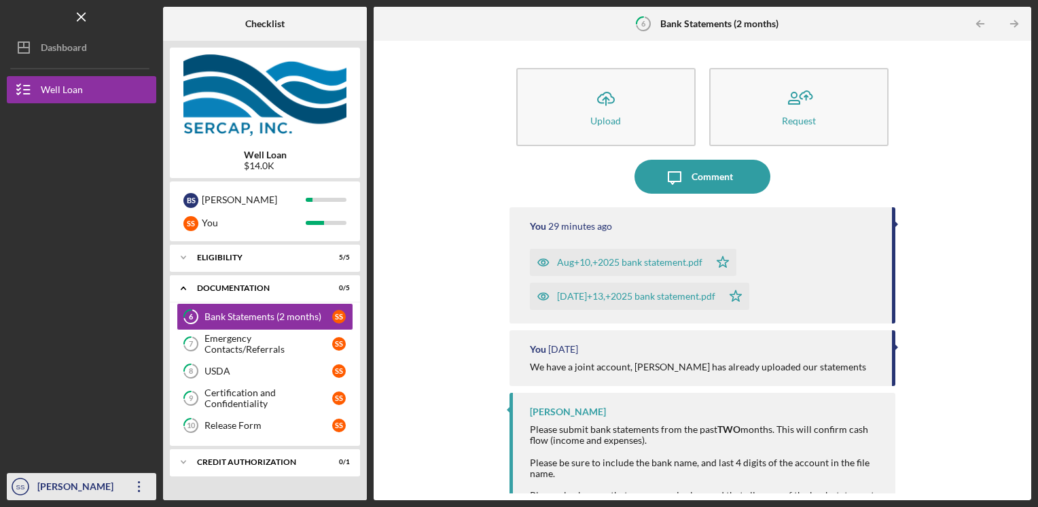
click at [90, 488] on div "[PERSON_NAME]" at bounding box center [78, 488] width 88 height 31
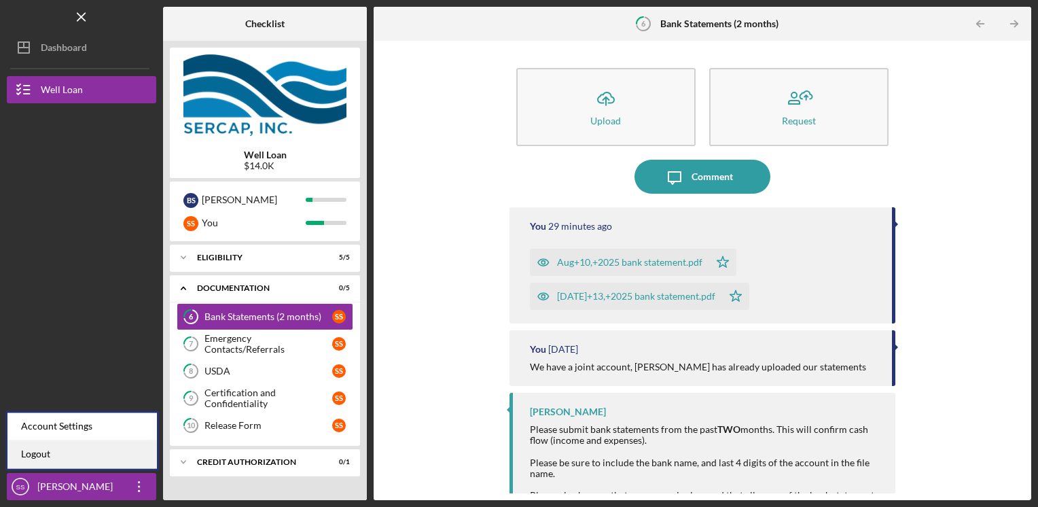
click at [77, 456] on link "Logout" at bounding box center [81, 454] width 149 height 28
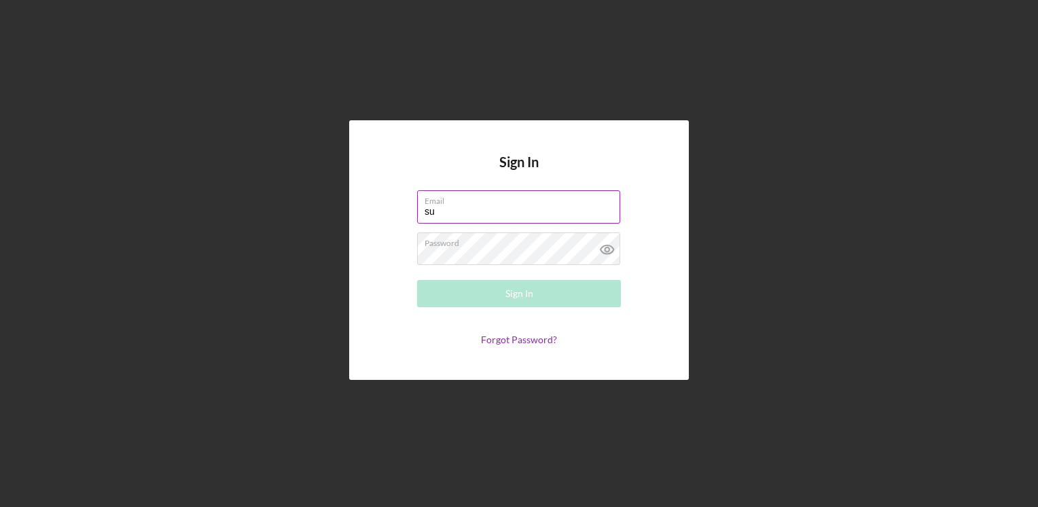
type input "s"
type input "[EMAIL_ADDRESS][DOMAIN_NAME]"
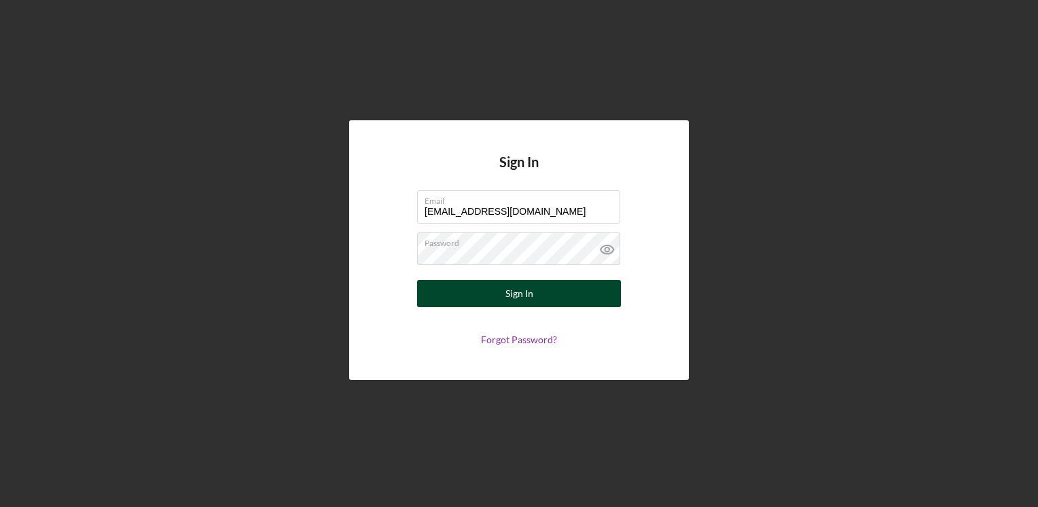
click at [584, 298] on button "Sign In" at bounding box center [519, 293] width 204 height 27
